Goal: Task Accomplishment & Management: Manage account settings

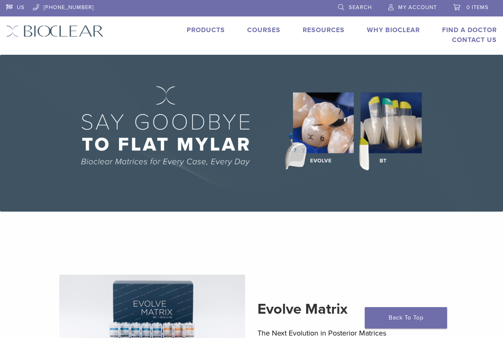
click at [403, 8] on span "My Account" at bounding box center [417, 7] width 39 height 7
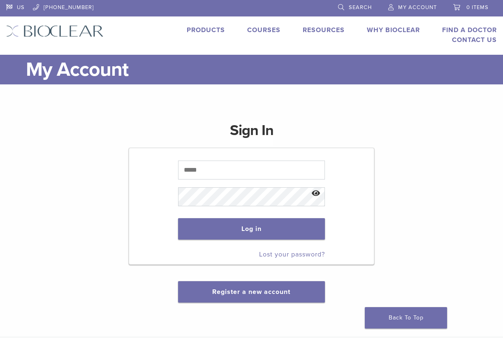
click at [407, 8] on span "My Account" at bounding box center [417, 7] width 39 height 7
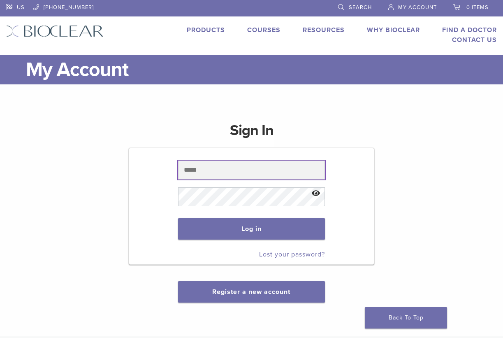
drag, startPoint x: 0, startPoint y: 0, endPoint x: 203, endPoint y: 165, distance: 261.5
click at [203, 165] on input "text" at bounding box center [251, 170] width 147 height 19
click at [243, 175] on input "text" at bounding box center [251, 170] width 147 height 19
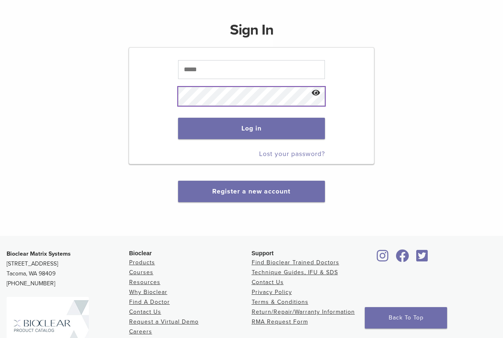
scroll to position [82, 0]
